Goal: Navigation & Orientation: Find specific page/section

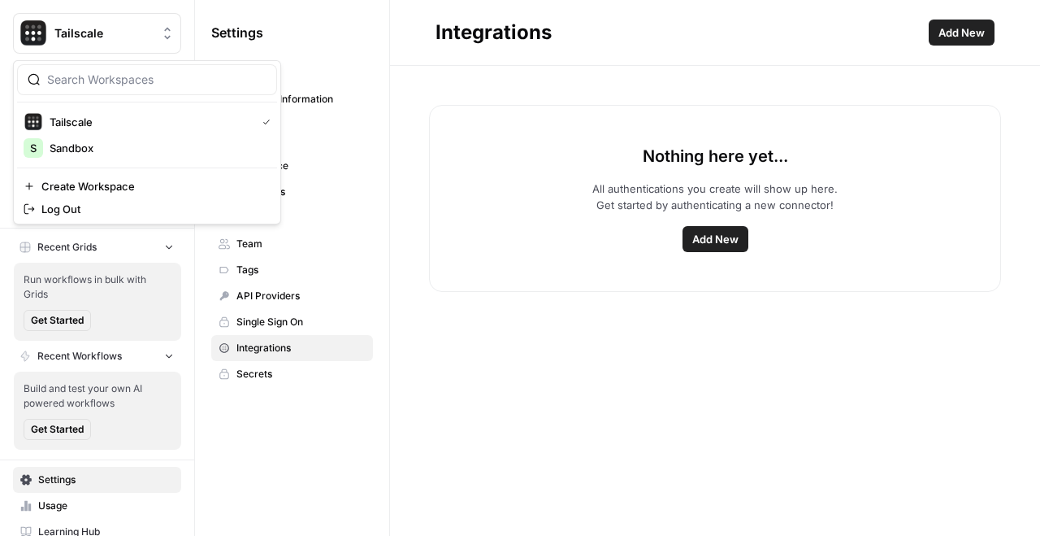
click at [159, 33] on icon "Workspace: Tailscale" at bounding box center [167, 33] width 16 height 16
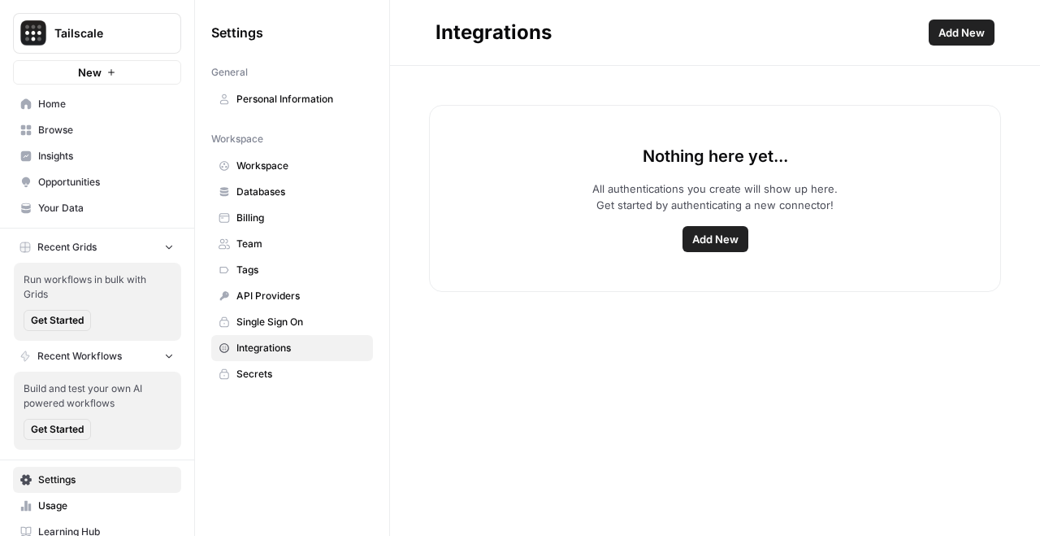
scroll to position [41, 0]
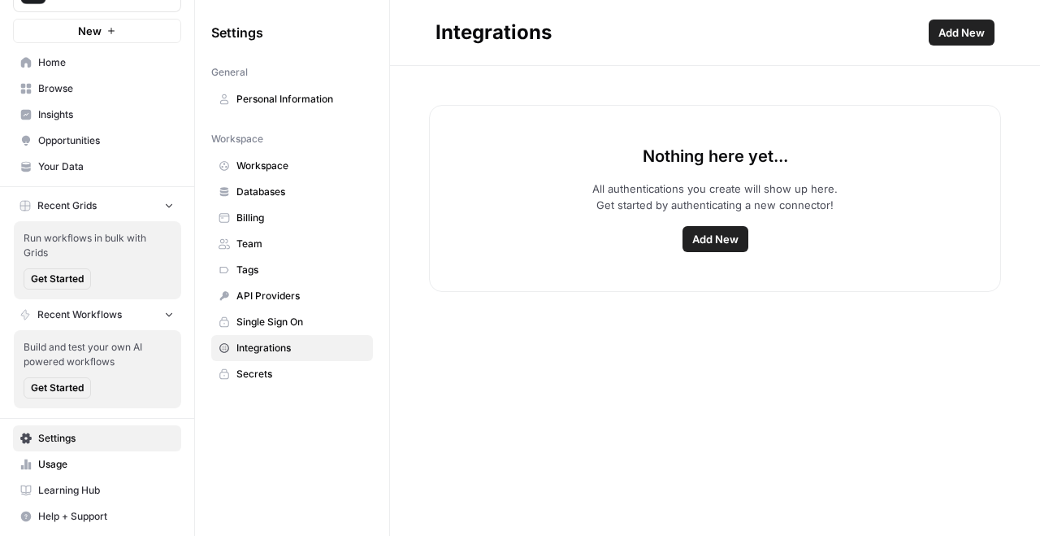
click at [131, 471] on link "Usage" at bounding box center [97, 464] width 168 height 26
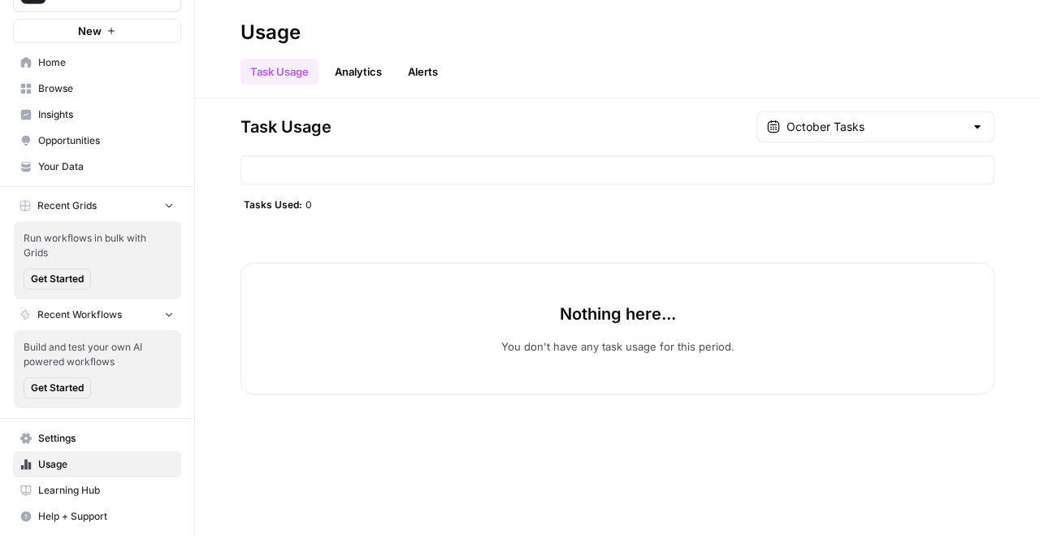
click at [132, 436] on span "Settings" at bounding box center [106, 438] width 136 height 15
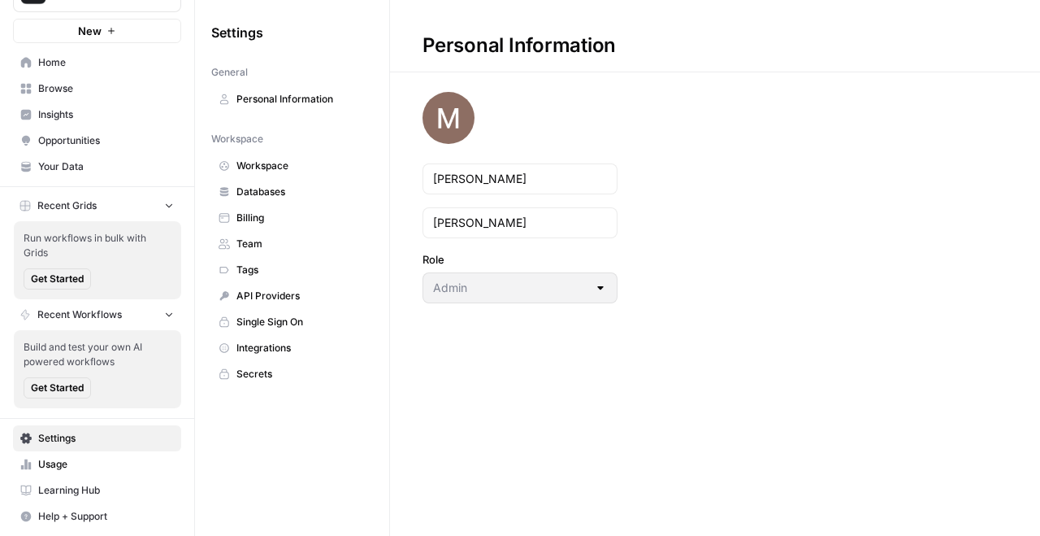
click at [130, 450] on link "Settings" at bounding box center [97, 438] width 168 height 26
click at [126, 464] on span "Usage" at bounding box center [106, 464] width 136 height 15
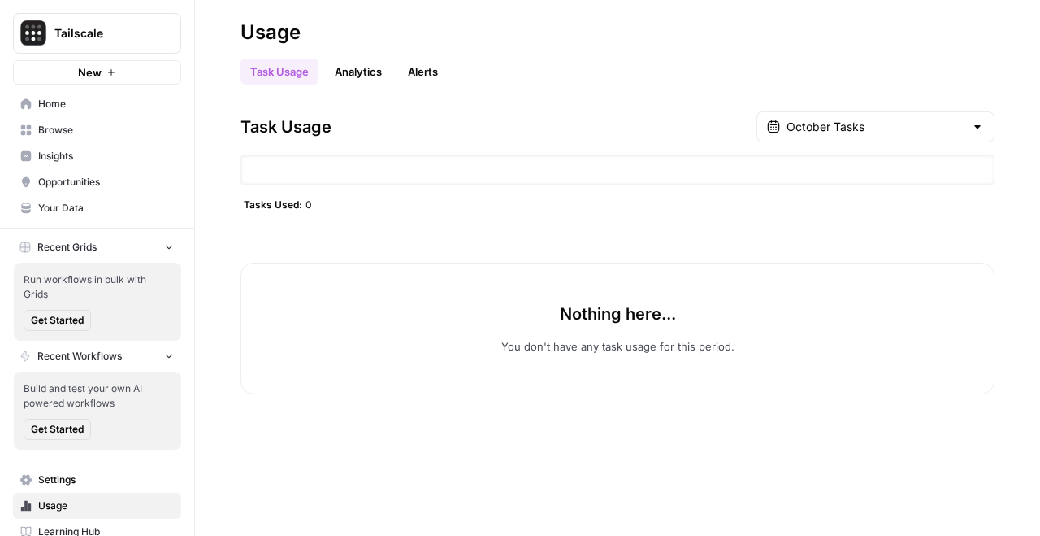
click at [141, 49] on button "Tailscale" at bounding box center [97, 33] width 168 height 41
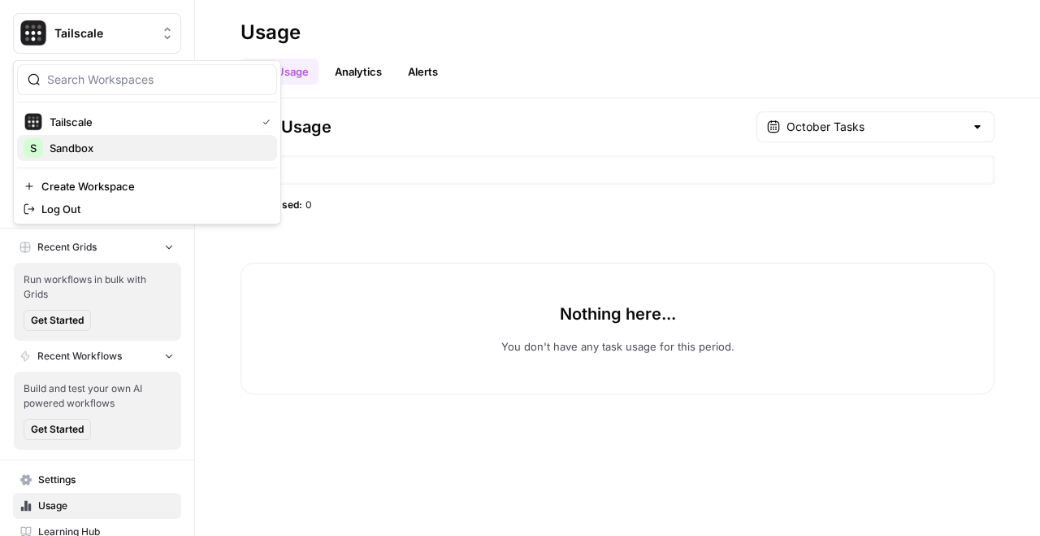
click at [142, 151] on span "Sandbox" at bounding box center [157, 148] width 215 height 16
